Goal: Consume media (video, audio)

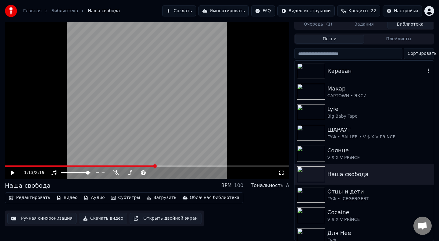
click at [317, 72] on img at bounding box center [311, 71] width 28 height 16
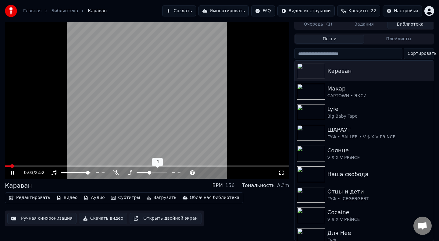
click at [149, 172] on span at bounding box center [149, 173] width 4 height 4
click at [130, 172] on icon at bounding box center [129, 172] width 3 height 5
click at [116, 172] on icon at bounding box center [116, 172] width 6 height 5
click at [27, 165] on span at bounding box center [147, 165] width 284 height 1
click at [75, 172] on span at bounding box center [75, 172] width 29 height 1
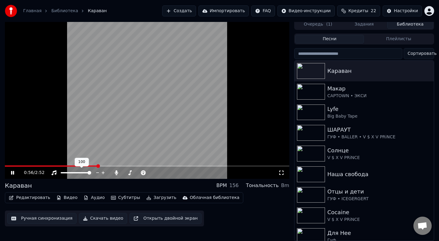
click at [91, 173] on span at bounding box center [76, 172] width 30 height 1
click at [9, 166] on span at bounding box center [7, 165] width 5 height 1
click at [21, 166] on span at bounding box center [147, 165] width 284 height 1
click at [146, 165] on span at bounding box center [147, 165] width 284 height 1
click at [210, 165] on span at bounding box center [147, 165] width 284 height 1
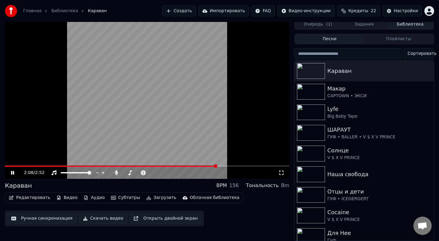
click at [20, 165] on span at bounding box center [110, 165] width 211 height 1
drag, startPoint x: 32, startPoint y: 185, endPoint x: 9, endPoint y: 185, distance: 23.5
click at [9, 185] on div "Караван BPM 156 Тональность Bm" at bounding box center [147, 185] width 284 height 9
click at [205, 165] on span at bounding box center [147, 165] width 284 height 1
click at [241, 165] on span at bounding box center [147, 165] width 284 height 1
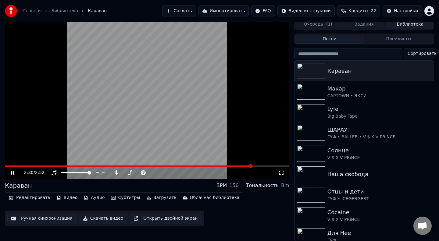
click at [118, 115] on video at bounding box center [147, 99] width 284 height 160
click at [118, 197] on button "Субтитры" at bounding box center [125, 197] width 34 height 9
click at [34, 197] on button "Редактировать" at bounding box center [29, 197] width 46 height 9
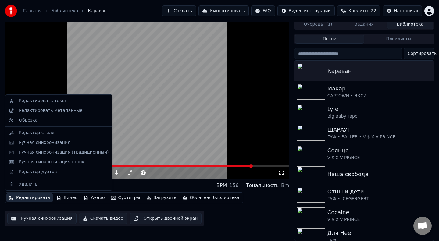
click at [23, 198] on button "Редактировать" at bounding box center [29, 197] width 46 height 9
click at [58, 101] on div "Редактировать текст" at bounding box center [43, 101] width 48 height 6
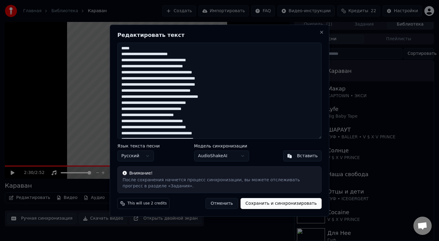
drag, startPoint x: 218, startPoint y: 134, endPoint x: 106, endPoint y: 9, distance: 167.2
click at [106, 9] on body "Главная Библиотека Караван Создать Импортировать FAQ Видео-инструкции Кредиты 2…" at bounding box center [219, 117] width 439 height 241
paste textarea "**********"
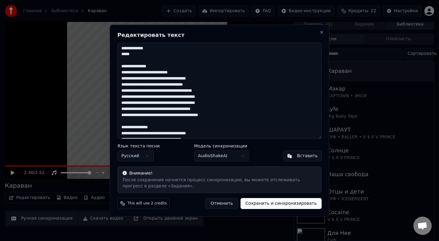
scroll to position [332, 0]
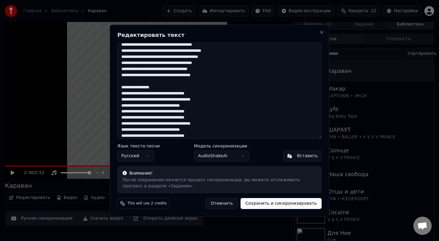
click at [260, 101] on textarea at bounding box center [219, 90] width 204 height 96
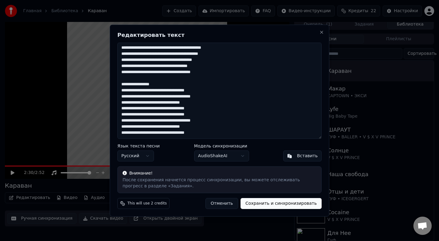
drag, startPoint x: 168, startPoint y: 84, endPoint x: 118, endPoint y: 83, distance: 49.4
click at [118, 83] on textarea at bounding box center [219, 90] width 204 height 96
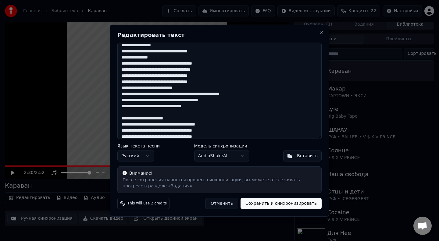
scroll to position [234, 0]
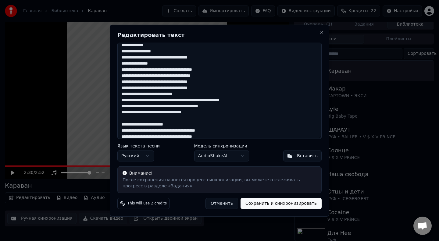
drag, startPoint x: 180, startPoint y: 125, endPoint x: 121, endPoint y: 123, distance: 59.4
click at [121, 123] on textarea at bounding box center [219, 90] width 204 height 96
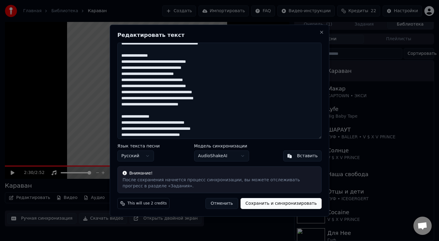
scroll to position [71, 0]
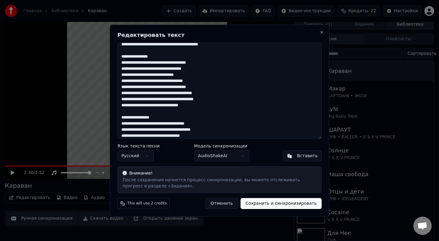
drag, startPoint x: 169, startPoint y: 118, endPoint x: 108, endPoint y: 118, distance: 60.9
click at [108, 118] on body "Главная Библиотека Караван Создать Импортировать FAQ Видео-инструкции Кредиты 2…" at bounding box center [219, 117] width 439 height 241
click at [170, 121] on textarea at bounding box center [219, 90] width 204 height 96
drag, startPoint x: 168, startPoint y: 118, endPoint x: 122, endPoint y: 117, distance: 46.0
click at [122, 117] on textarea at bounding box center [219, 90] width 204 height 96
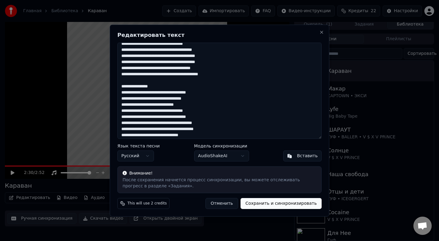
scroll to position [30, 0]
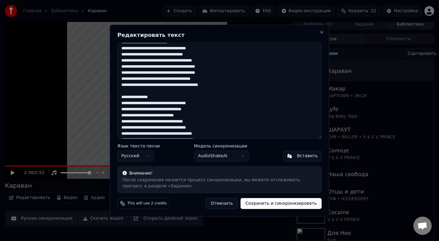
drag, startPoint x: 159, startPoint y: 97, endPoint x: 122, endPoint y: 97, distance: 37.2
click at [122, 97] on textarea at bounding box center [219, 90] width 204 height 96
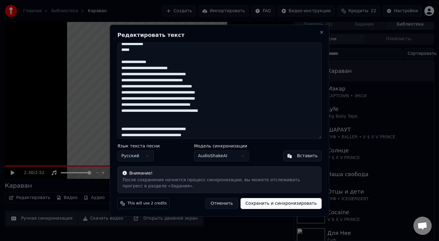
scroll to position [0, 0]
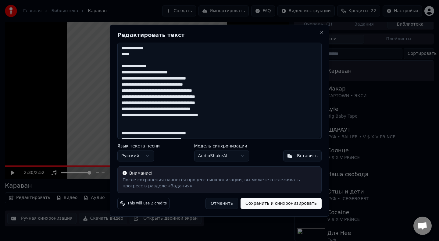
drag, startPoint x: 157, startPoint y: 67, endPoint x: 119, endPoint y: 67, distance: 38.4
click at [119, 67] on textarea at bounding box center [219, 90] width 204 height 96
drag, startPoint x: 157, startPoint y: 48, endPoint x: 108, endPoint y: 49, distance: 48.4
click at [108, 49] on body "Главная Библиотека Караван Создать Импортировать FAQ Видео-инструкции Кредиты 2…" at bounding box center [219, 117] width 439 height 241
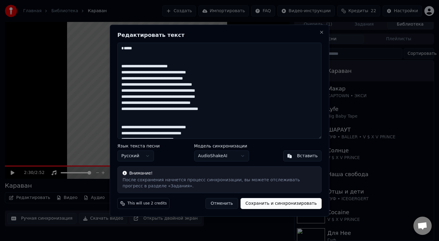
click at [275, 205] on button "Сохранить и синхронизировать" at bounding box center [280, 203] width 81 height 11
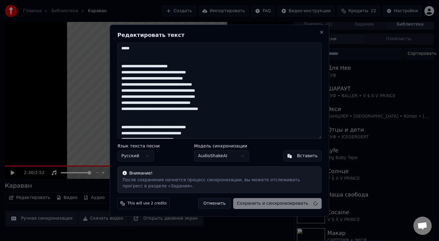
type textarea "**********"
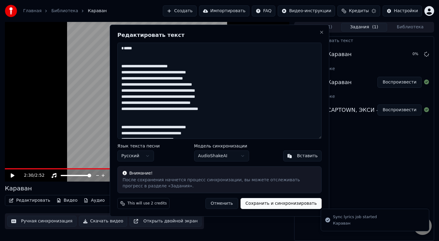
scroll to position [0, 0]
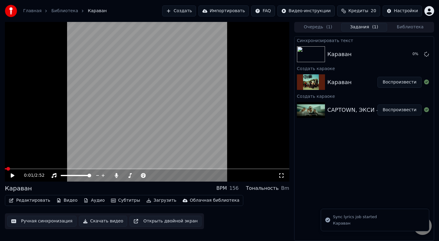
click at [6, 168] on span at bounding box center [6, 168] width 2 height 1
click at [13, 175] on icon at bounding box center [13, 175] width 4 height 4
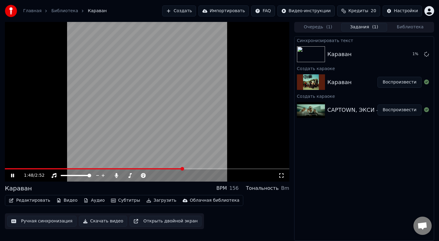
click at [182, 168] on span at bounding box center [147, 168] width 284 height 1
click at [28, 168] on span at bounding box center [16, 168] width 23 height 1
click at [14, 174] on icon at bounding box center [12, 176] width 3 height 4
click at [20, 199] on button "Редактировать" at bounding box center [29, 200] width 46 height 9
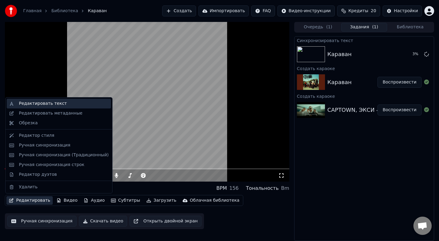
click at [58, 103] on div "Редактировать текст" at bounding box center [43, 104] width 48 height 6
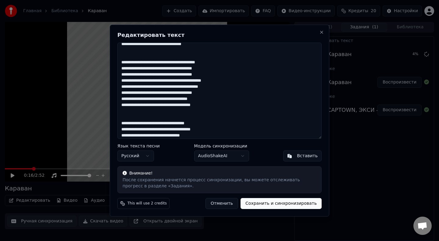
scroll to position [335, 0]
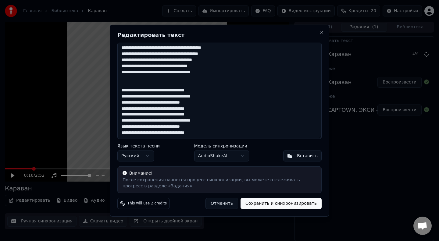
click at [274, 202] on button "Сохранить и синхронизировать" at bounding box center [280, 203] width 81 height 11
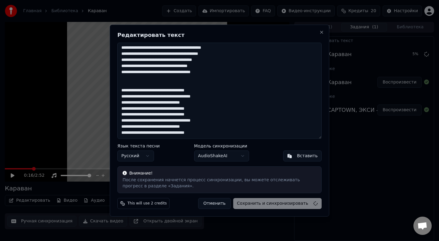
type textarea "**********"
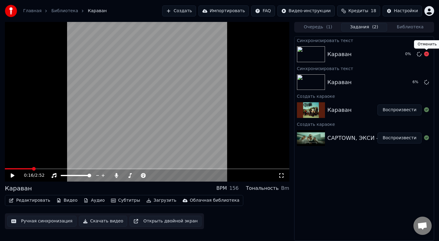
click at [426, 55] on icon at bounding box center [426, 53] width 5 height 5
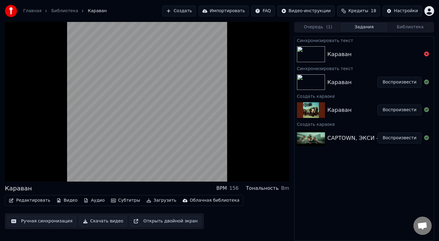
click at [394, 82] on button "Воспроизвести" at bounding box center [399, 82] width 44 height 11
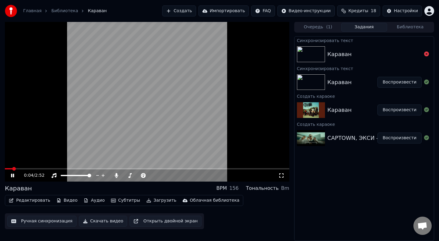
click at [169, 168] on span at bounding box center [147, 168] width 284 height 1
click at [6, 168] on span at bounding box center [6, 168] width 2 height 1
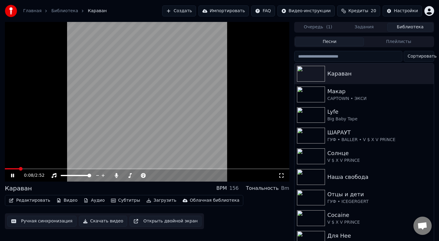
click at [417, 26] on button "Библиотека" at bounding box center [410, 27] width 46 height 9
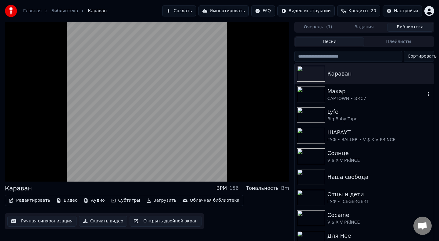
click at [317, 99] on img at bounding box center [311, 95] width 28 height 16
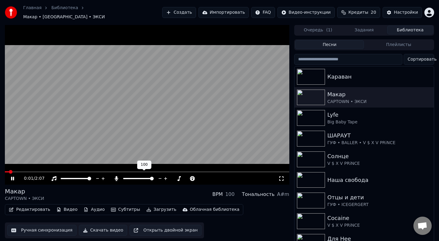
click at [116, 176] on icon at bounding box center [116, 178] width 3 height 5
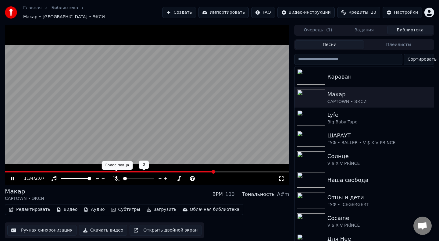
click at [115, 176] on icon at bounding box center [116, 178] width 6 height 5
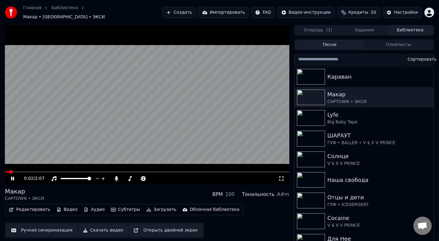
click at [9, 171] on span at bounding box center [7, 171] width 5 height 1
click at [5, 171] on span at bounding box center [6, 171] width 2 height 1
click at [186, 171] on span at bounding box center [147, 171] width 284 height 1
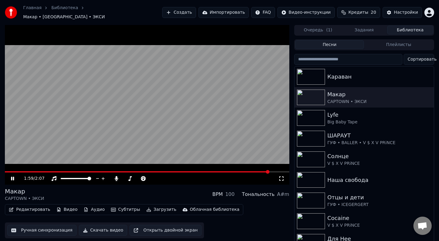
click at [268, 171] on span at bounding box center [147, 171] width 284 height 1
click at [9, 171] on span at bounding box center [138, 171] width 267 height 1
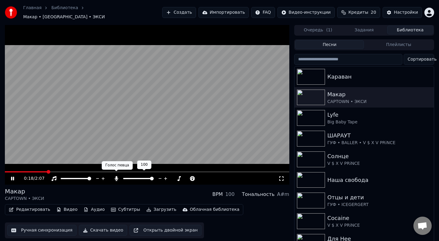
click at [114, 176] on icon at bounding box center [116, 178] width 6 height 5
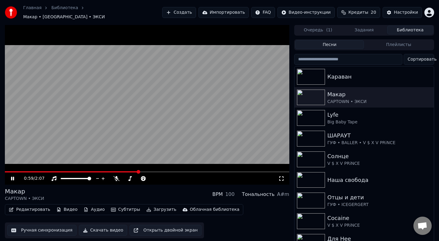
click at [103, 171] on span at bounding box center [71, 171] width 133 height 1
click at [103, 171] on span at bounding box center [78, 171] width 147 height 1
click at [103, 171] on span at bounding box center [80, 171] width 151 height 1
click at [103, 171] on span at bounding box center [73, 171] width 136 height 1
click at [103, 171] on span at bounding box center [54, 171] width 98 height 1
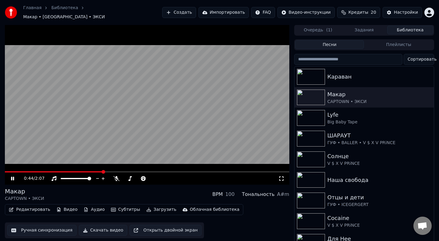
click at [103, 171] on span at bounding box center [54, 171] width 98 height 1
click at [103, 171] on span at bounding box center [80, 171] width 151 height 1
click at [103, 171] on span at bounding box center [54, 171] width 98 height 1
click at [103, 171] on span at bounding box center [82, 171] width 154 height 1
click at [103, 171] on span at bounding box center [54, 171] width 98 height 1
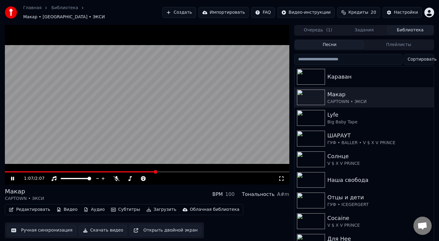
click at [103, 171] on span at bounding box center [80, 171] width 151 height 1
click at [103, 171] on span at bounding box center [80, 171] width 150 height 1
click at [103, 171] on span at bounding box center [81, 171] width 152 height 1
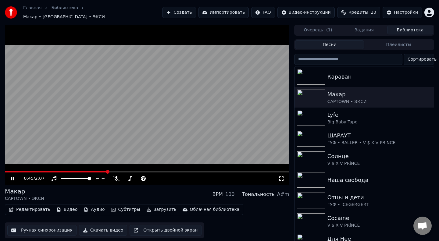
click at [14, 171] on span at bounding box center [56, 171] width 102 height 1
click at [28, 171] on span at bounding box center [17, 171] width 24 height 1
click at [19, 171] on span at bounding box center [89, 171] width 168 height 1
click at [57, 166] on video at bounding box center [147, 105] width 284 height 160
click at [58, 171] on span at bounding box center [50, 171] width 91 height 1
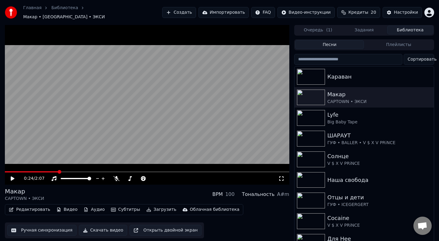
click at [77, 118] on video at bounding box center [147, 105] width 284 height 160
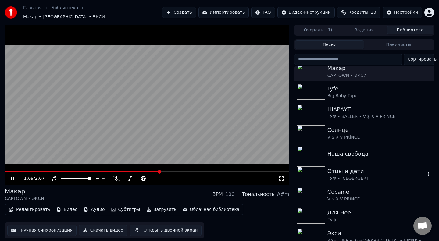
scroll to position [3, 0]
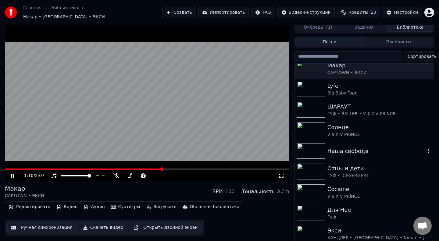
click at [329, 147] on div "Наша свобода" at bounding box center [376, 151] width 98 height 9
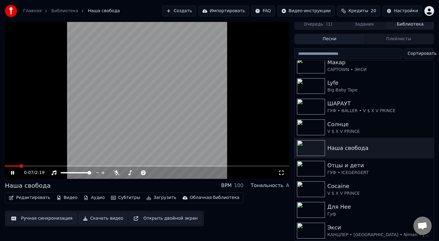
click at [37, 166] on span at bounding box center [147, 165] width 284 height 1
click at [16, 165] on span at bounding box center [143, 165] width 276 height 1
click at [35, 166] on span at bounding box center [147, 165] width 284 height 1
click at [15, 165] on span at bounding box center [116, 165] width 222 height 1
click at [47, 166] on span at bounding box center [147, 165] width 284 height 1
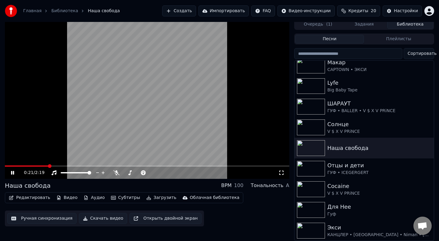
click at [47, 166] on span at bounding box center [27, 165] width 44 height 1
click at [41, 165] on video at bounding box center [147, 99] width 284 height 160
click at [39, 166] on span at bounding box center [28, 165] width 46 height 1
click at [19, 145] on video at bounding box center [147, 99] width 284 height 160
click at [18, 165] on video at bounding box center [147, 99] width 284 height 160
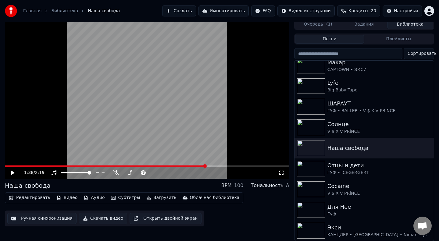
click at [18, 165] on video at bounding box center [147, 99] width 284 height 160
click at [18, 165] on span at bounding box center [105, 165] width 201 height 1
click at [70, 165] on span at bounding box center [75, 165] width 140 height 1
click at [114, 164] on video at bounding box center [147, 99] width 284 height 160
click at [114, 166] on span at bounding box center [73, 165] width 136 height 1
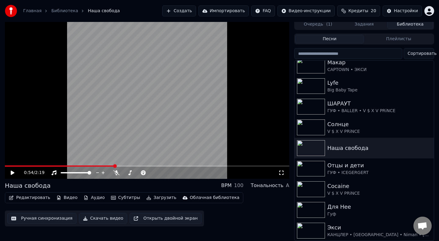
click at [109, 121] on video at bounding box center [147, 99] width 284 height 160
click at [125, 165] on span at bounding box center [65, 165] width 120 height 1
click at [102, 166] on span at bounding box center [53, 165] width 97 height 1
click at [102, 166] on span at bounding box center [69, 165] width 129 height 1
click at [102, 166] on span at bounding box center [76, 165] width 142 height 1
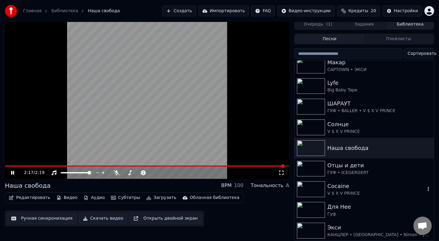
click at [313, 187] on img at bounding box center [311, 189] width 28 height 16
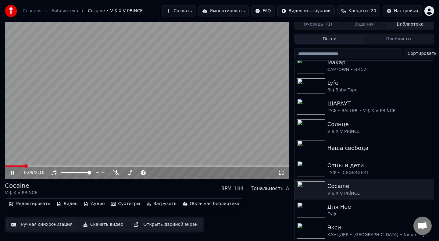
click at [24, 165] on span at bounding box center [147, 165] width 284 height 1
click at [34, 165] on span at bounding box center [147, 165] width 284 height 1
click at [39, 165] on span at bounding box center [147, 165] width 284 height 1
click at [48, 165] on span at bounding box center [147, 165] width 284 height 1
click at [53, 164] on video at bounding box center [147, 99] width 284 height 160
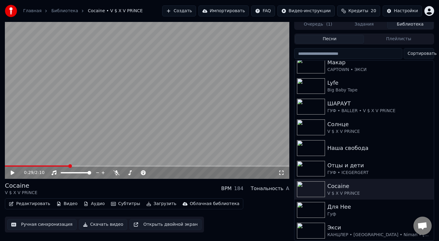
click at [53, 165] on span at bounding box center [37, 165] width 64 height 1
click at [41, 165] on span at bounding box center [23, 165] width 37 height 1
click at [38, 147] on video at bounding box center [147, 99] width 284 height 160
click at [42, 165] on span at bounding box center [102, 165] width 195 height 1
